Goal: Task Accomplishment & Management: Use online tool/utility

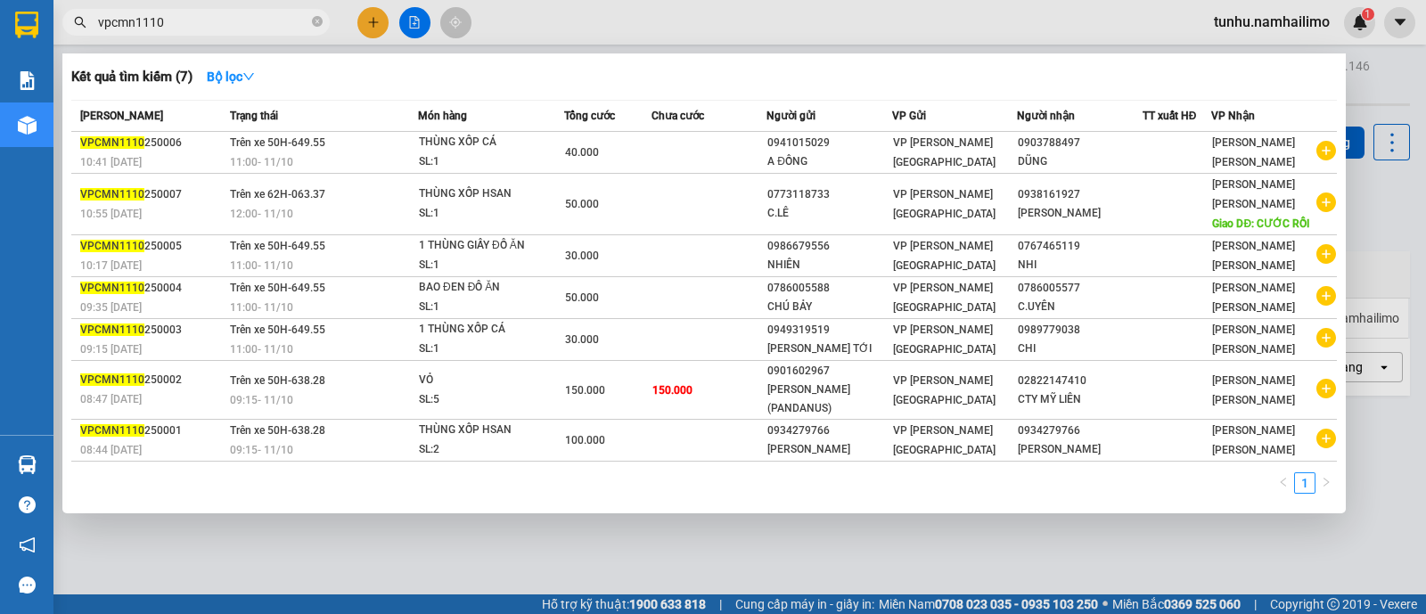
type input "vpcmn1110"
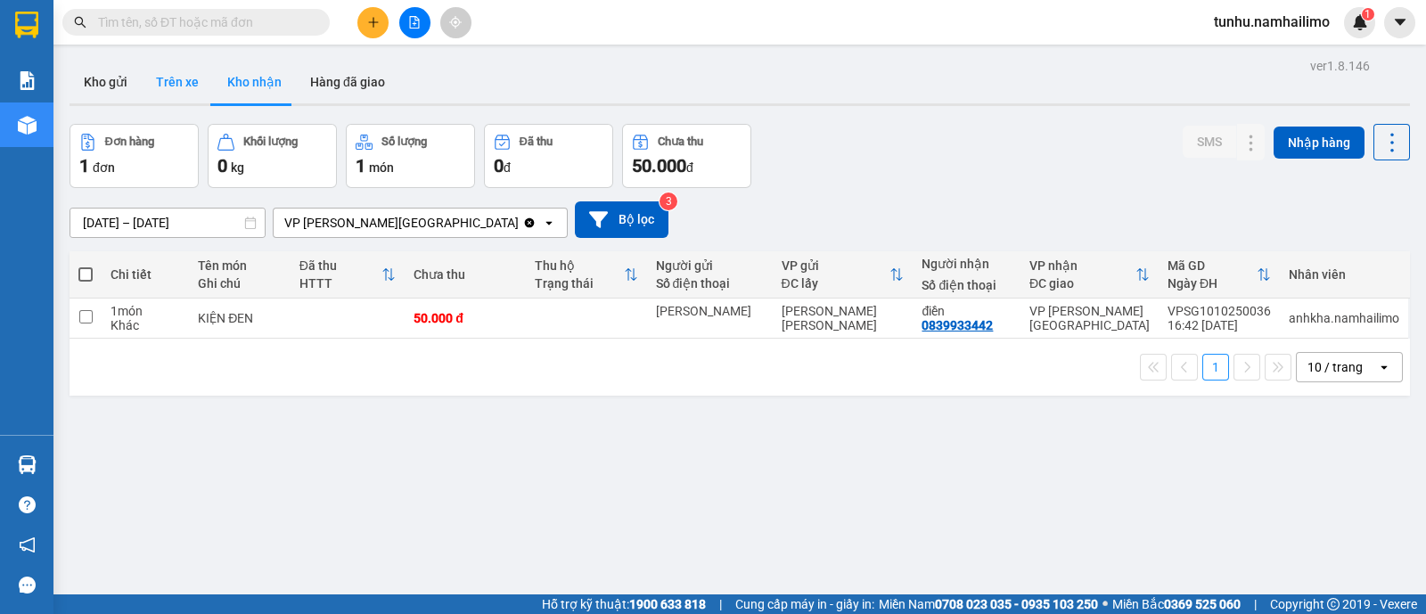
click at [186, 79] on button "Trên xe" at bounding box center [177, 82] width 71 height 43
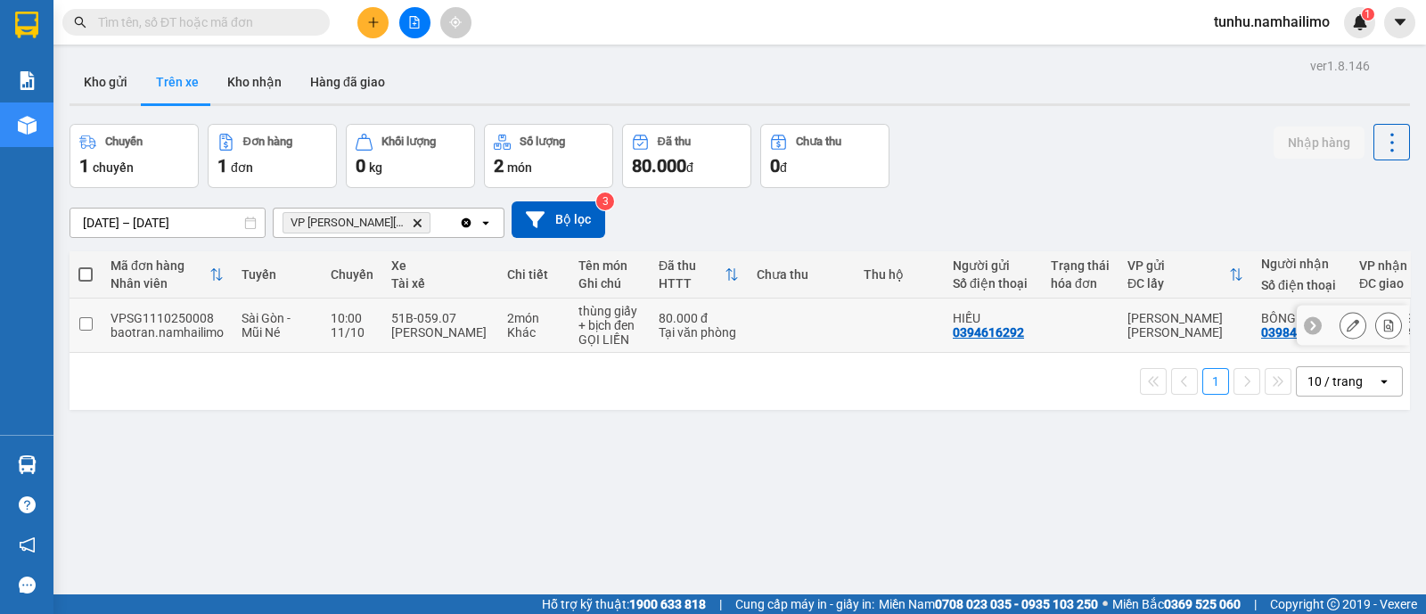
click at [87, 325] on input "checkbox" at bounding box center [85, 323] width 13 height 13
checkbox input "true"
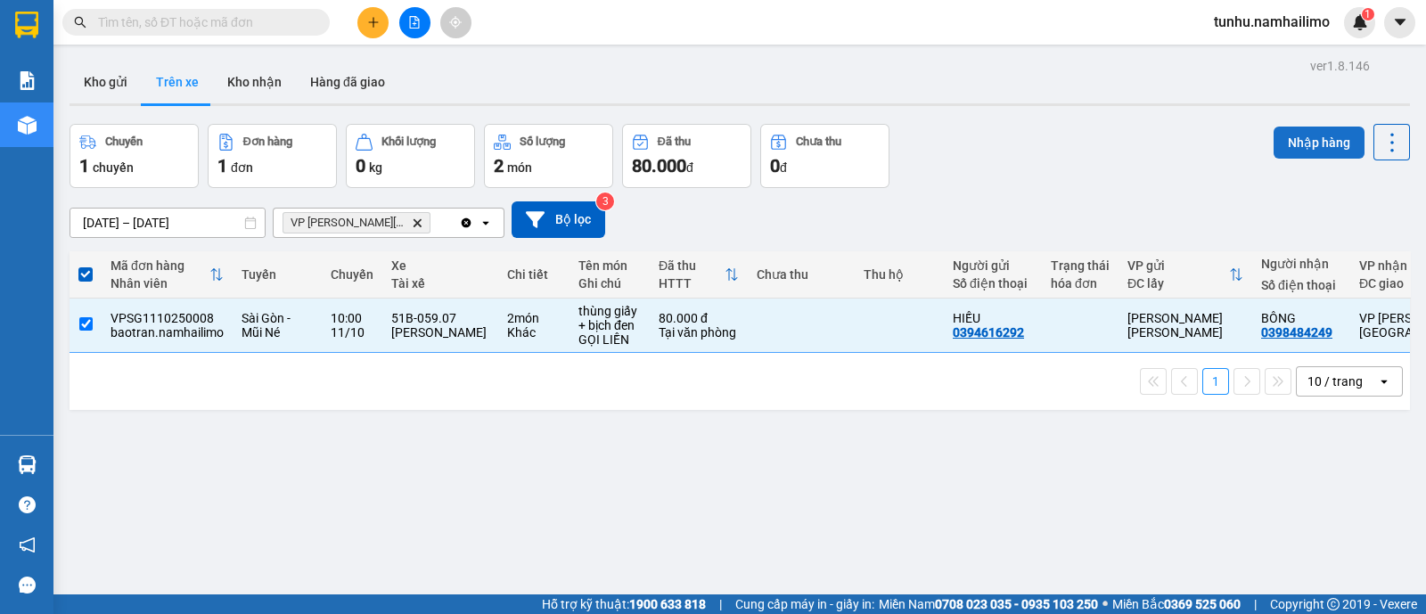
click at [1313, 144] on button "Nhập hàng" at bounding box center [1319, 143] width 91 height 32
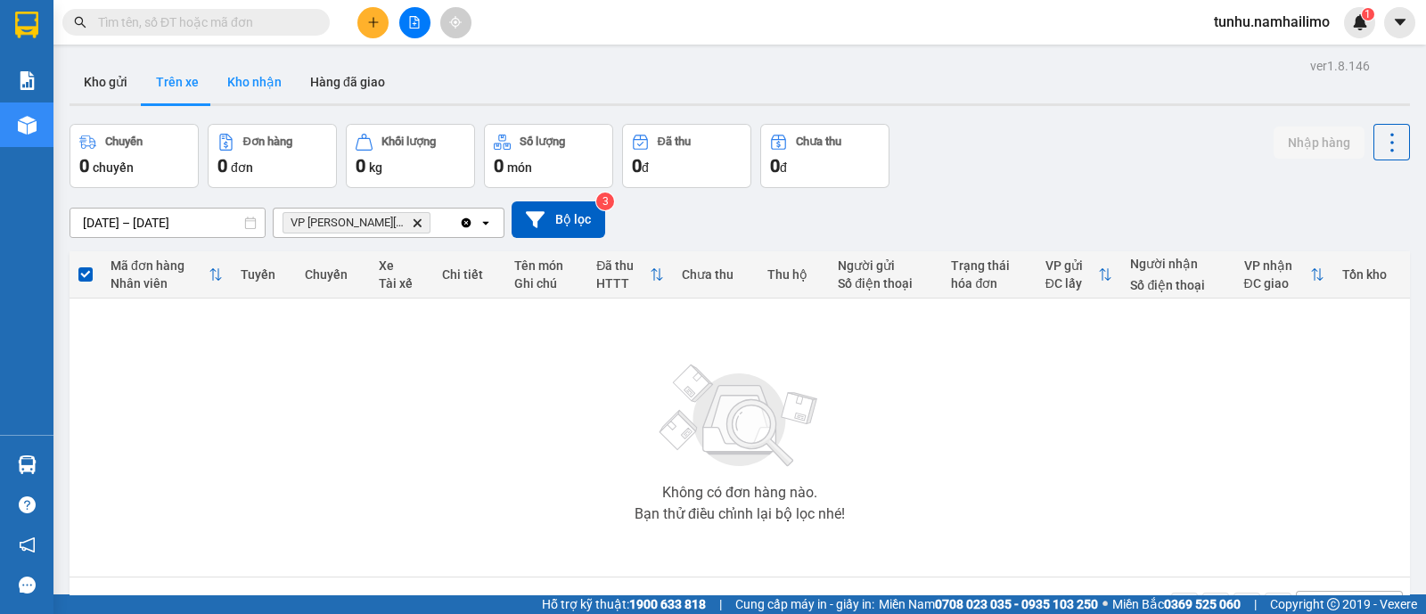
click at [263, 90] on button "Kho nhận" at bounding box center [254, 82] width 83 height 43
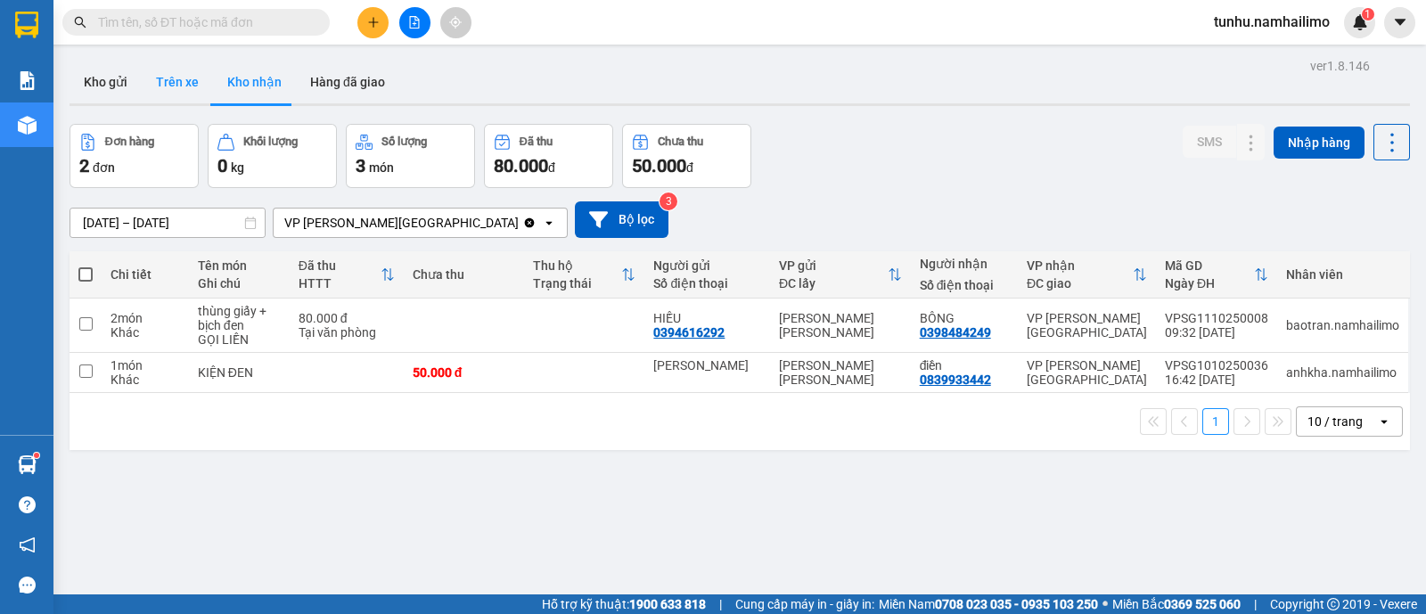
click at [178, 74] on button "Trên xe" at bounding box center [177, 82] width 71 height 43
